Goal: Find specific page/section: Find specific page/section

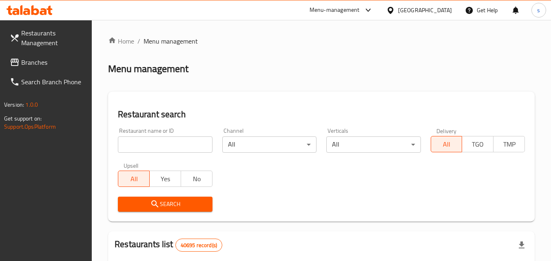
click at [46, 67] on span "Branches" at bounding box center [53, 62] width 64 height 10
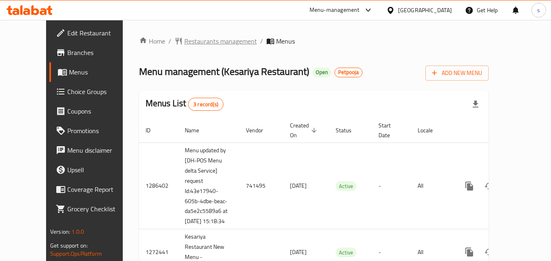
click at [214, 42] on span "Restaurants management" at bounding box center [220, 41] width 73 height 10
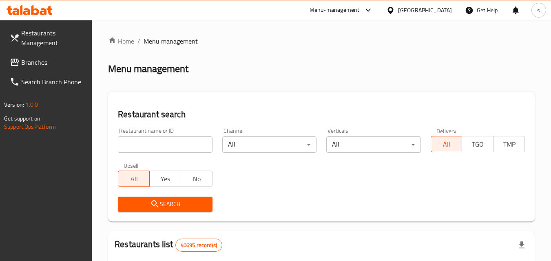
click at [166, 152] on input "search" at bounding box center [165, 145] width 94 height 16
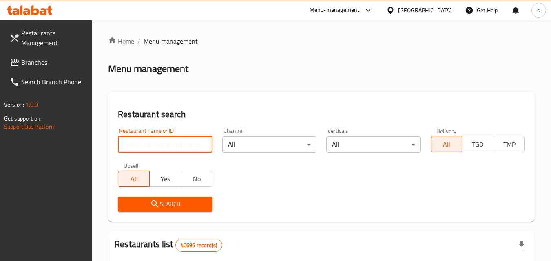
paste input "684202"
type input "684202"
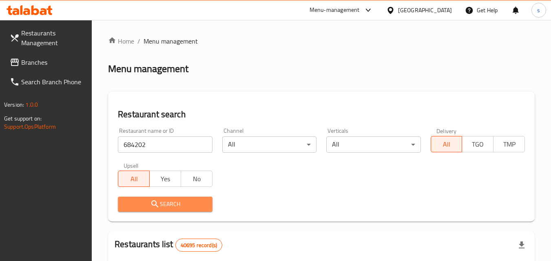
click at [155, 199] on span "Search" at bounding box center [164, 204] width 81 height 10
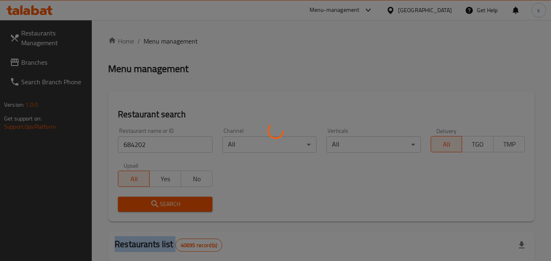
click at [155, 199] on div at bounding box center [275, 130] width 551 height 261
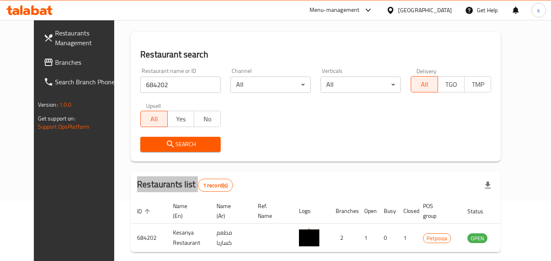
scroll to position [95, 0]
